Goal: Information Seeking & Learning: Learn about a topic

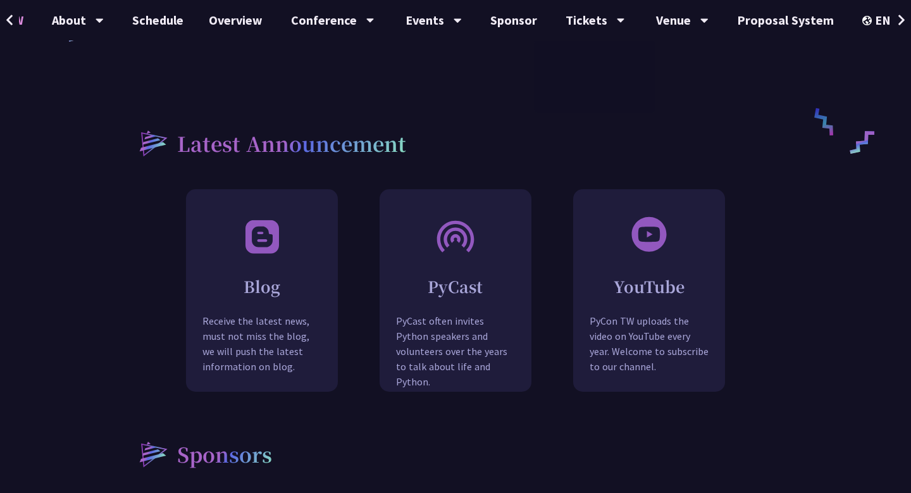
scroll to position [1047, 0]
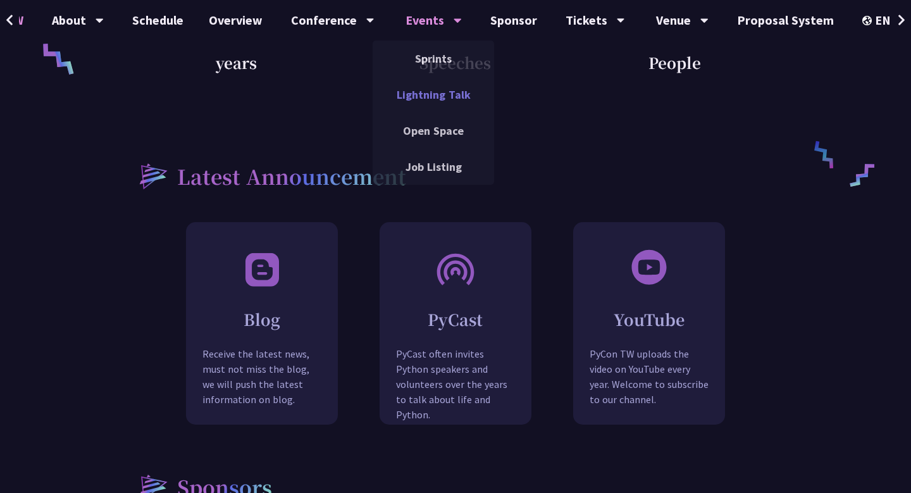
click at [416, 92] on link "Lightning Talk" at bounding box center [433, 95] width 121 height 30
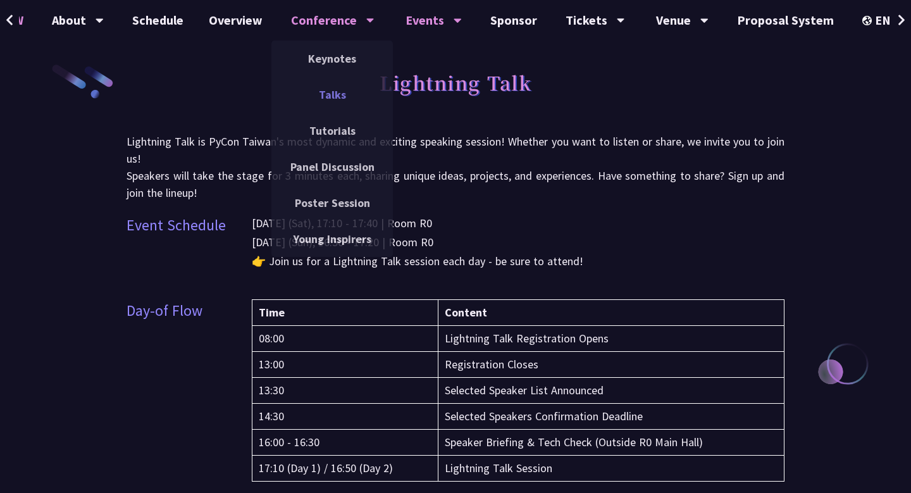
click at [338, 92] on link "Talks" at bounding box center [331, 95] width 121 height 30
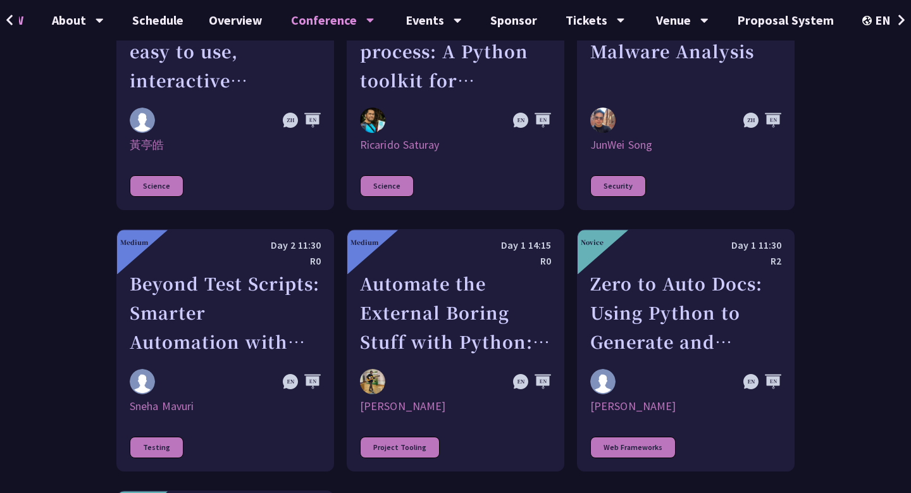
scroll to position [3426, 0]
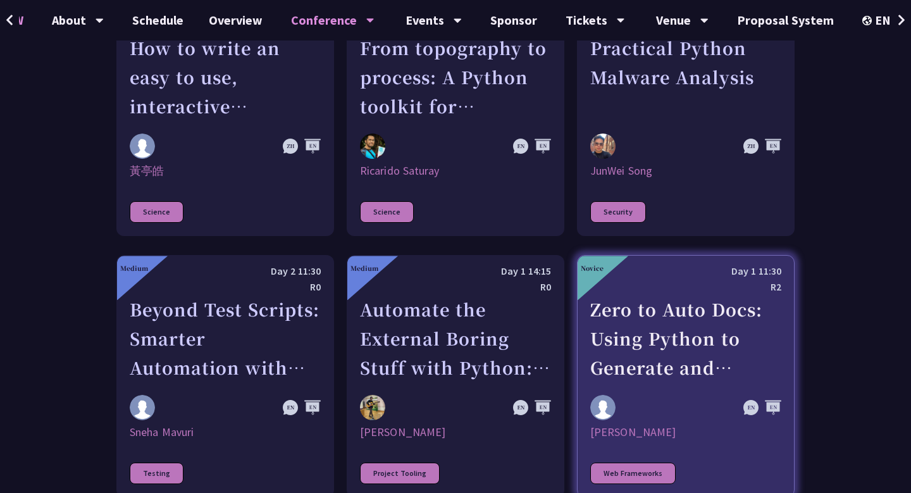
click at [733, 367] on link "Novice Day 1 11:30 R2 Zero to Auto Docs: Using Python to Generate and Deploy St…" at bounding box center [686, 376] width 218 height 242
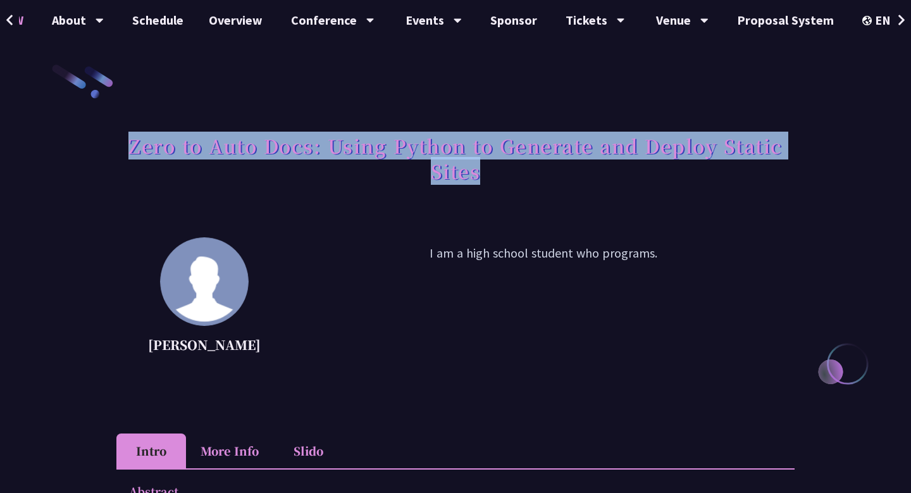
drag, startPoint x: 532, startPoint y: 173, endPoint x: 104, endPoint y: 146, distance: 429.2
copy h1 "Zero to Auto Docs: Using Python to Generate and Deploy Static Sites"
